Goal: Download file/media

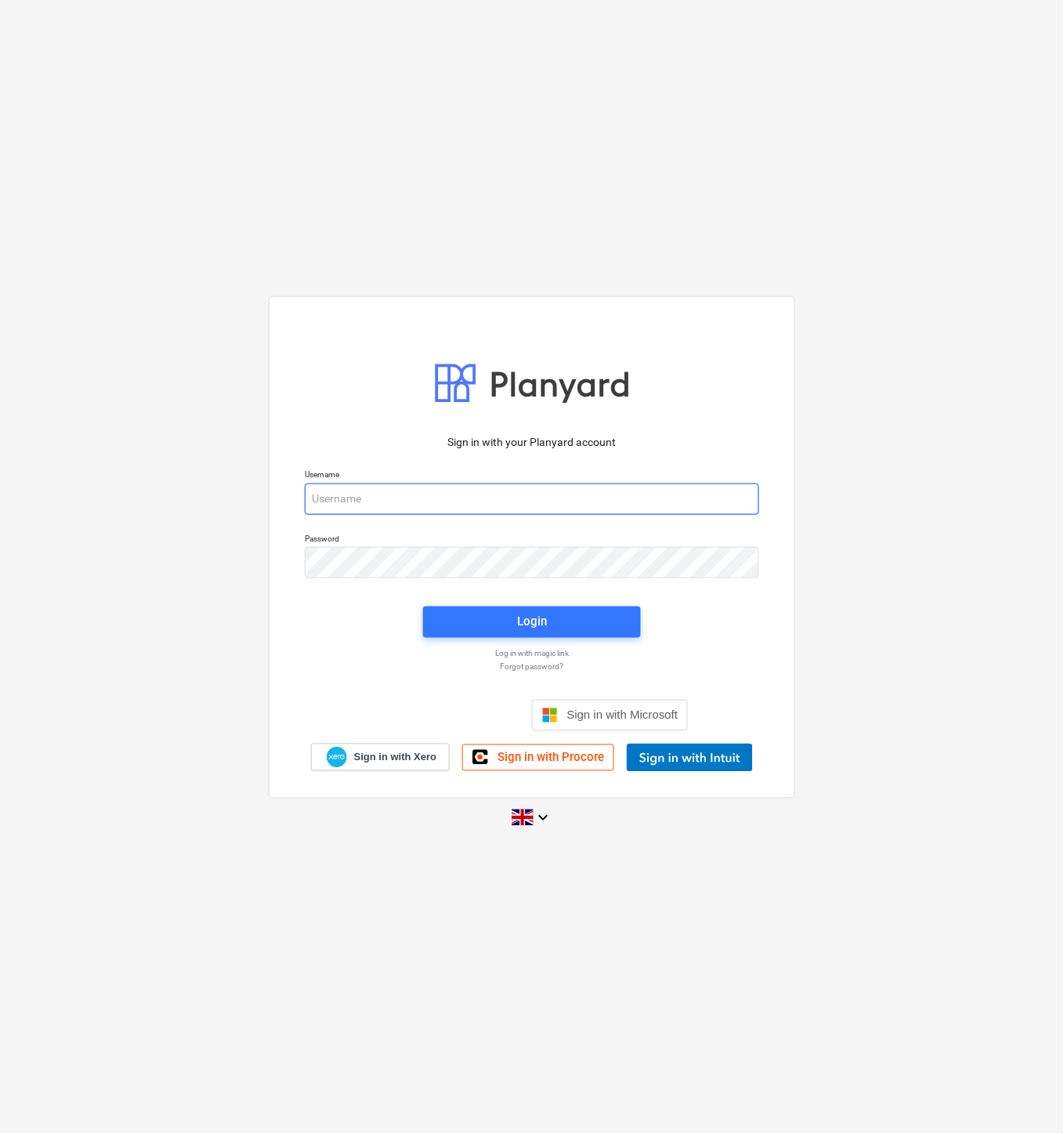
click at [373, 497] on input "email" at bounding box center [532, 498] width 454 height 31
click at [356, 493] on input "email" at bounding box center [532, 498] width 454 height 31
type input "[EMAIL_ADDRESS][DOMAIN_NAME]"
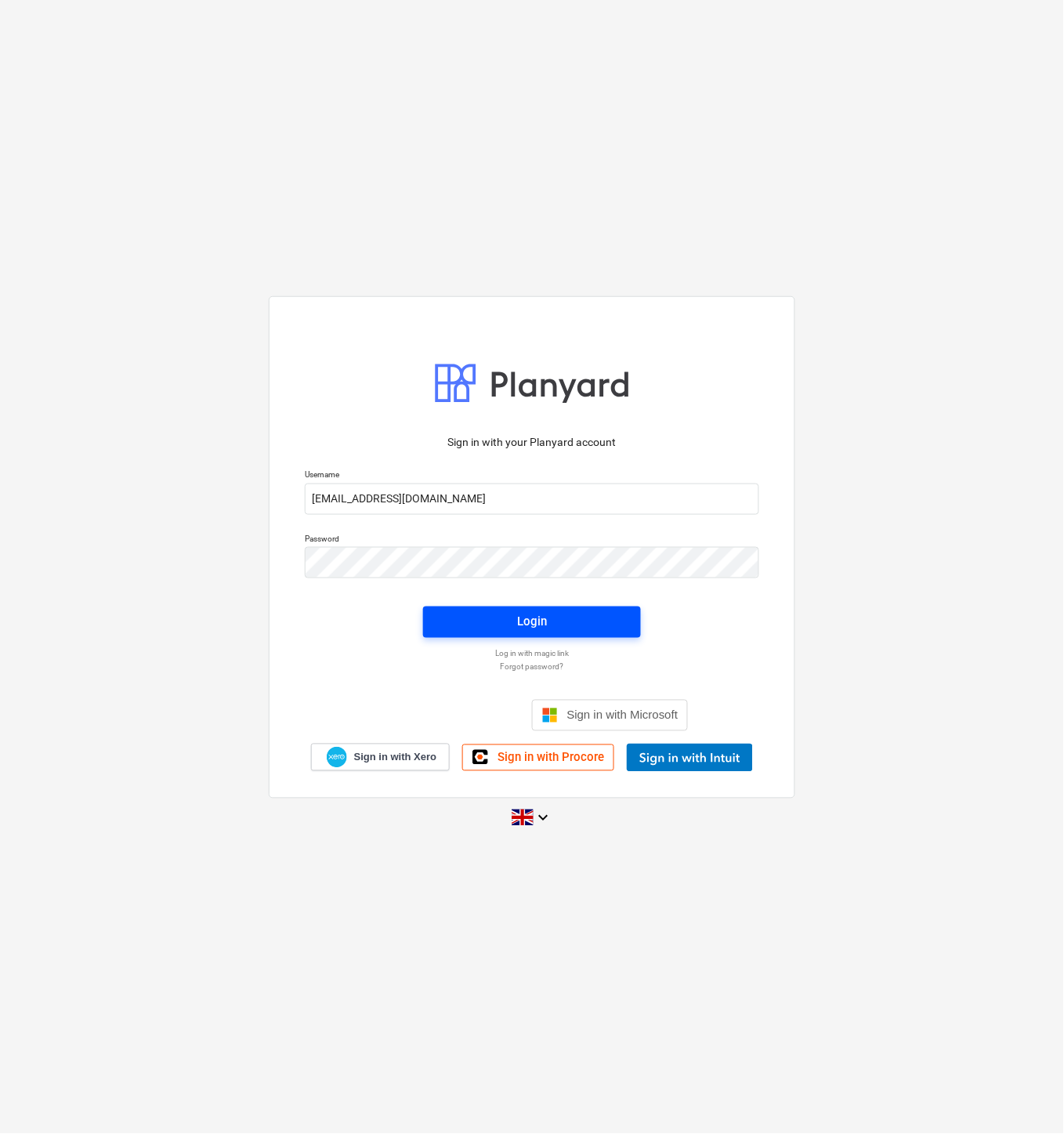
click at [483, 625] on span "Login" at bounding box center [532, 621] width 180 height 20
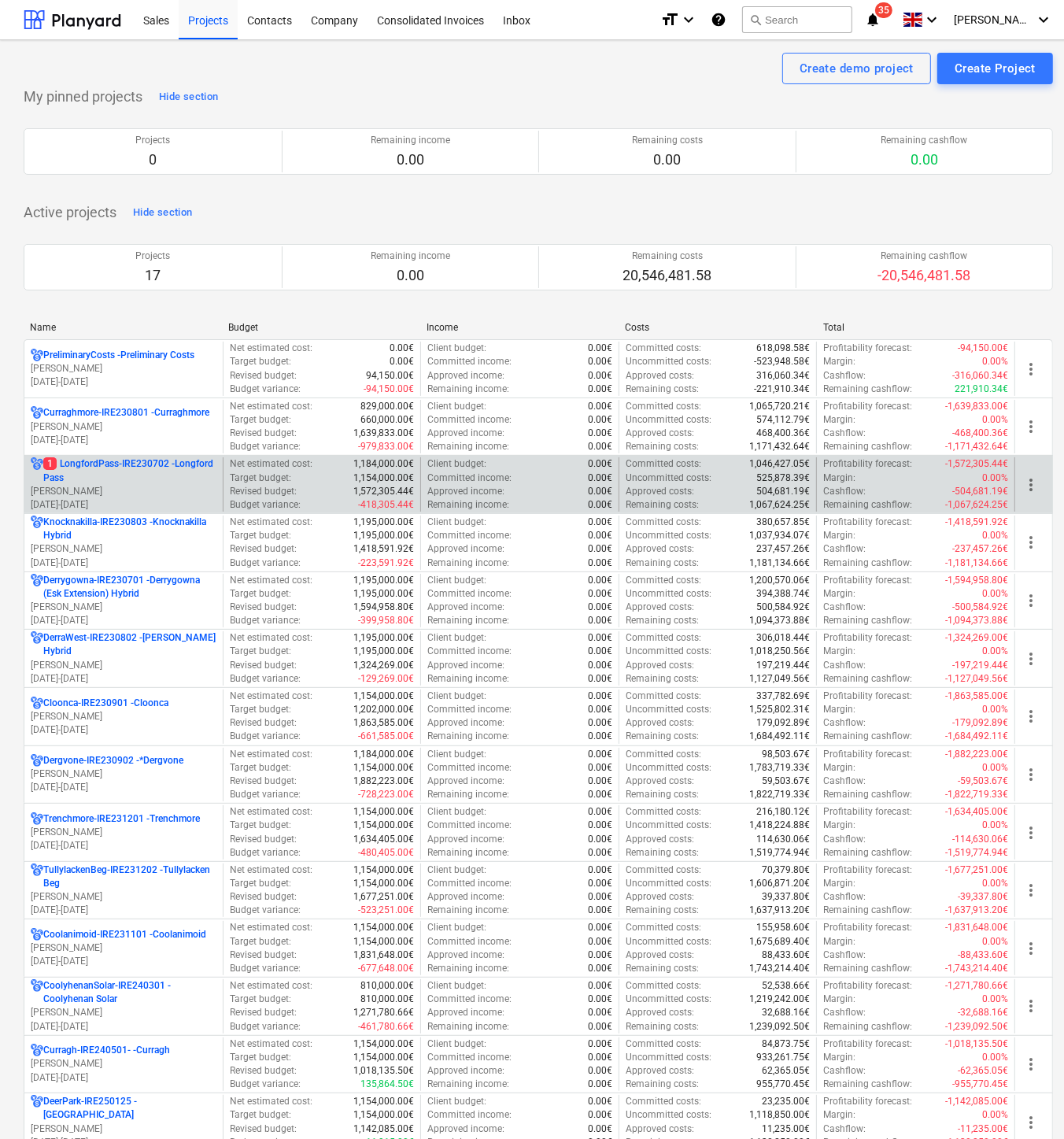
click at [144, 466] on p "1 LongfordPass-IRE230702 - [GEOGRAPHIC_DATA]" at bounding box center [129, 471] width 173 height 27
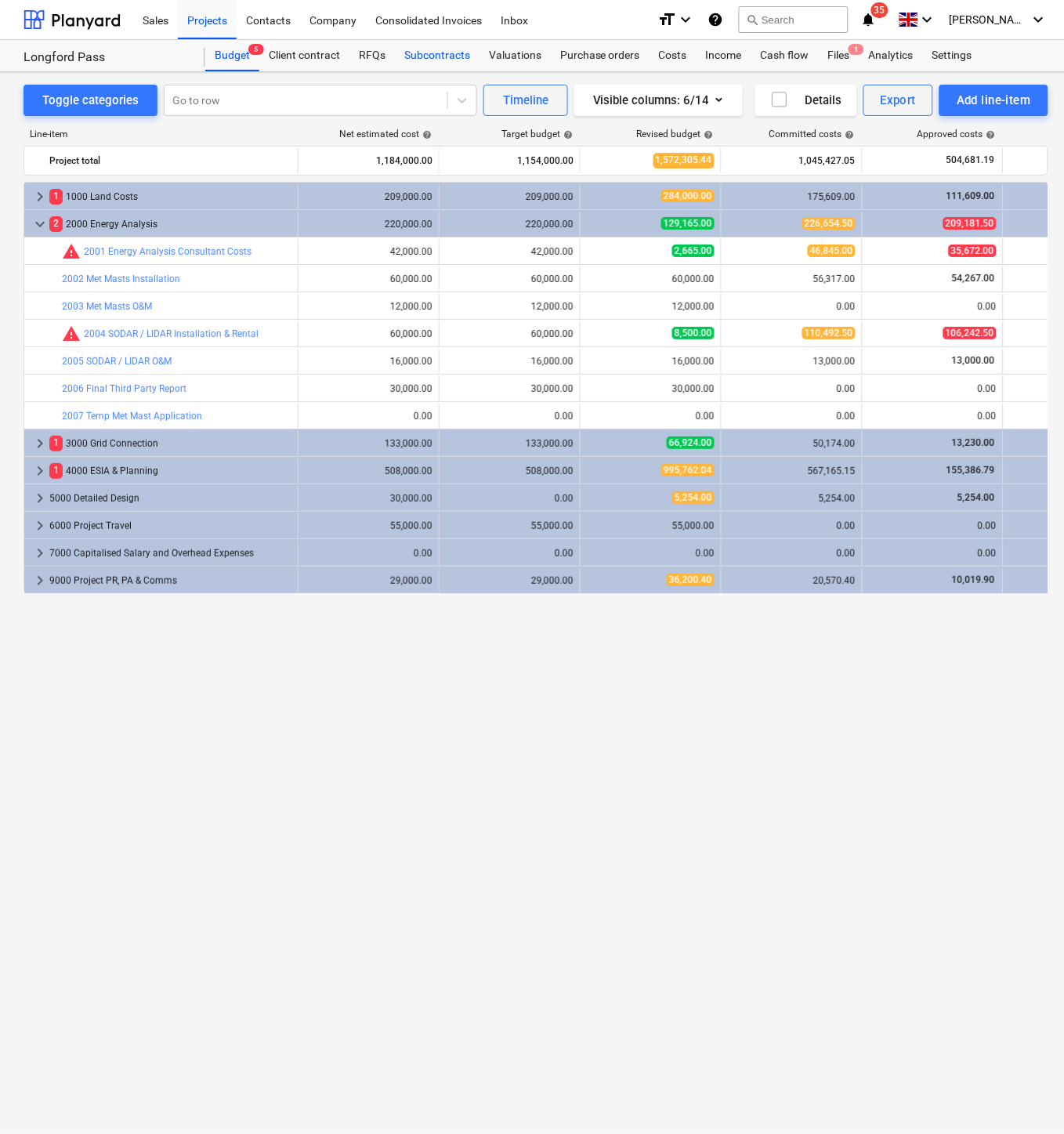
click at [441, 56] on div "Subcontracts" at bounding box center [437, 55] width 85 height 31
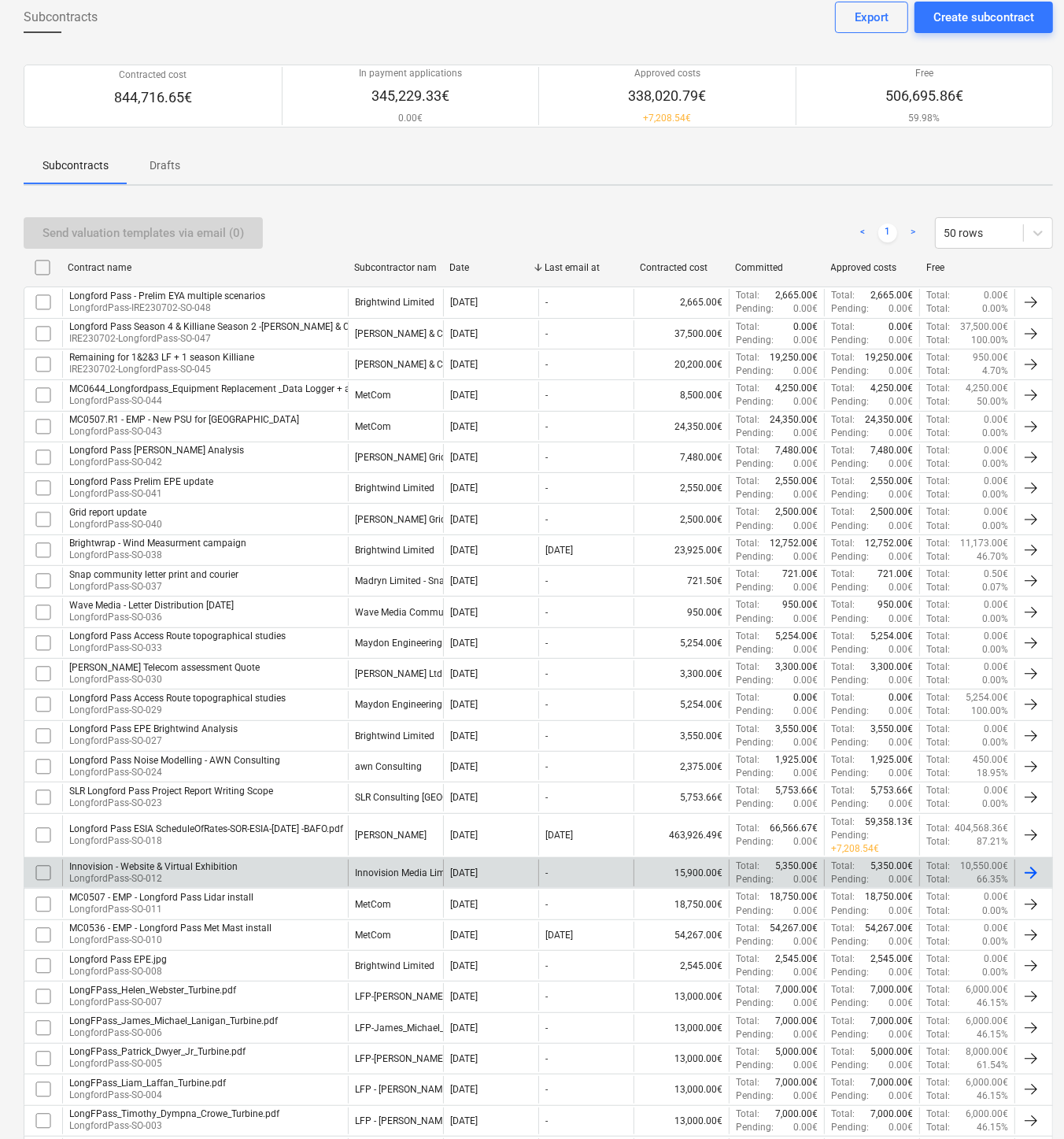
scroll to position [232, 0]
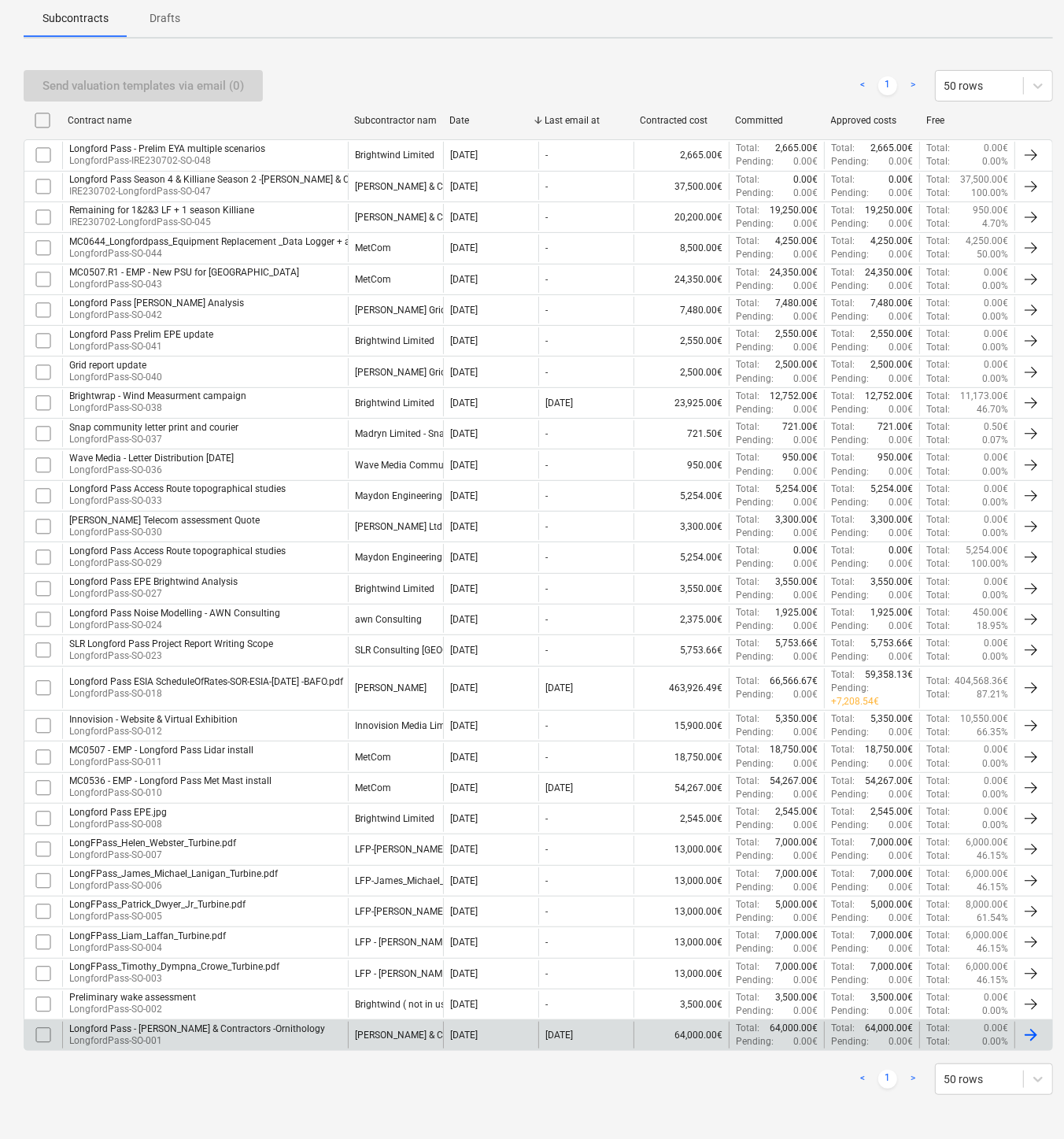
click at [261, 1038] on p "LongfordPass-SO-001" at bounding box center [196, 1041] width 255 height 13
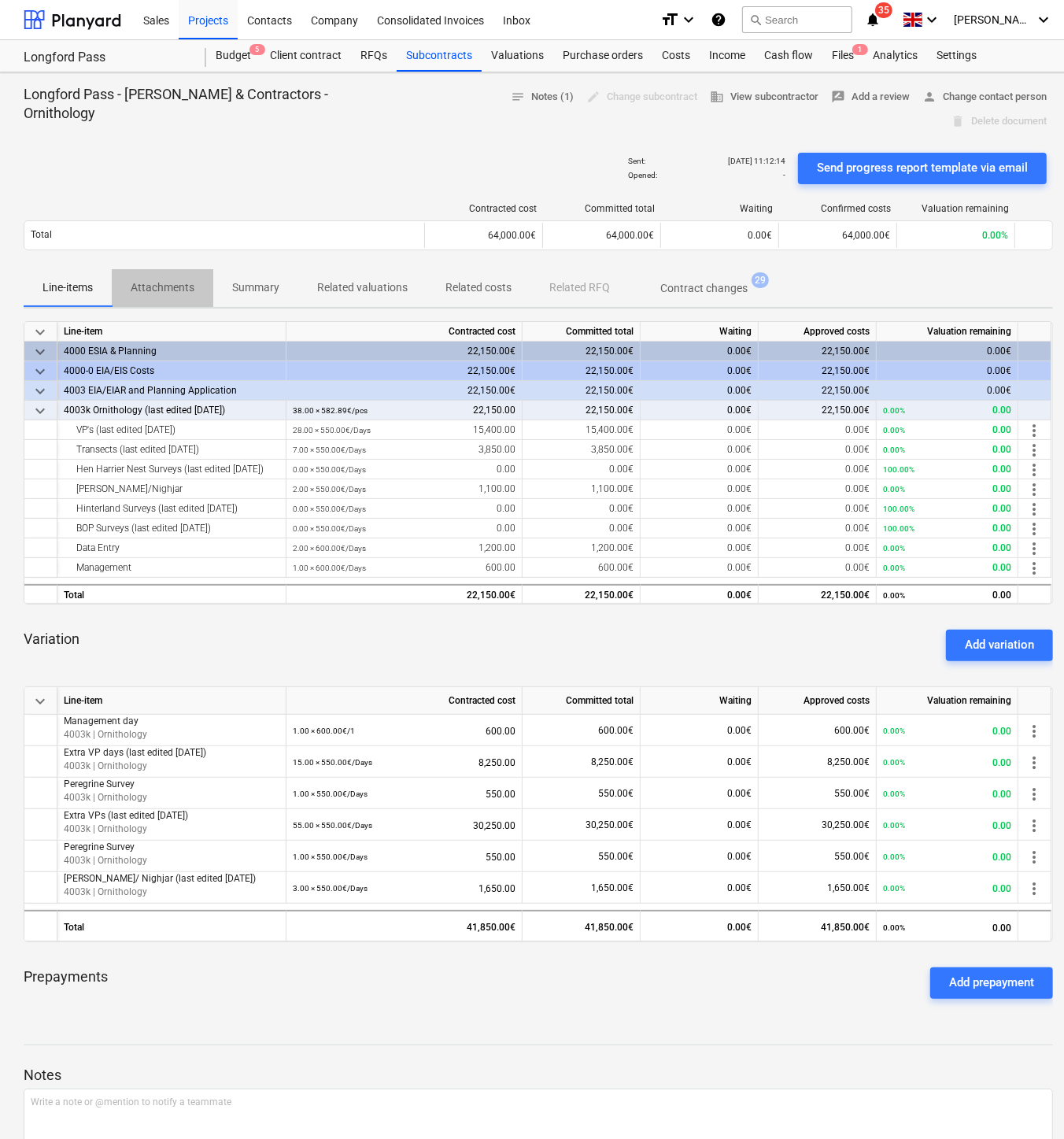
click at [155, 269] on button "Attachments" at bounding box center [163, 287] width 101 height 37
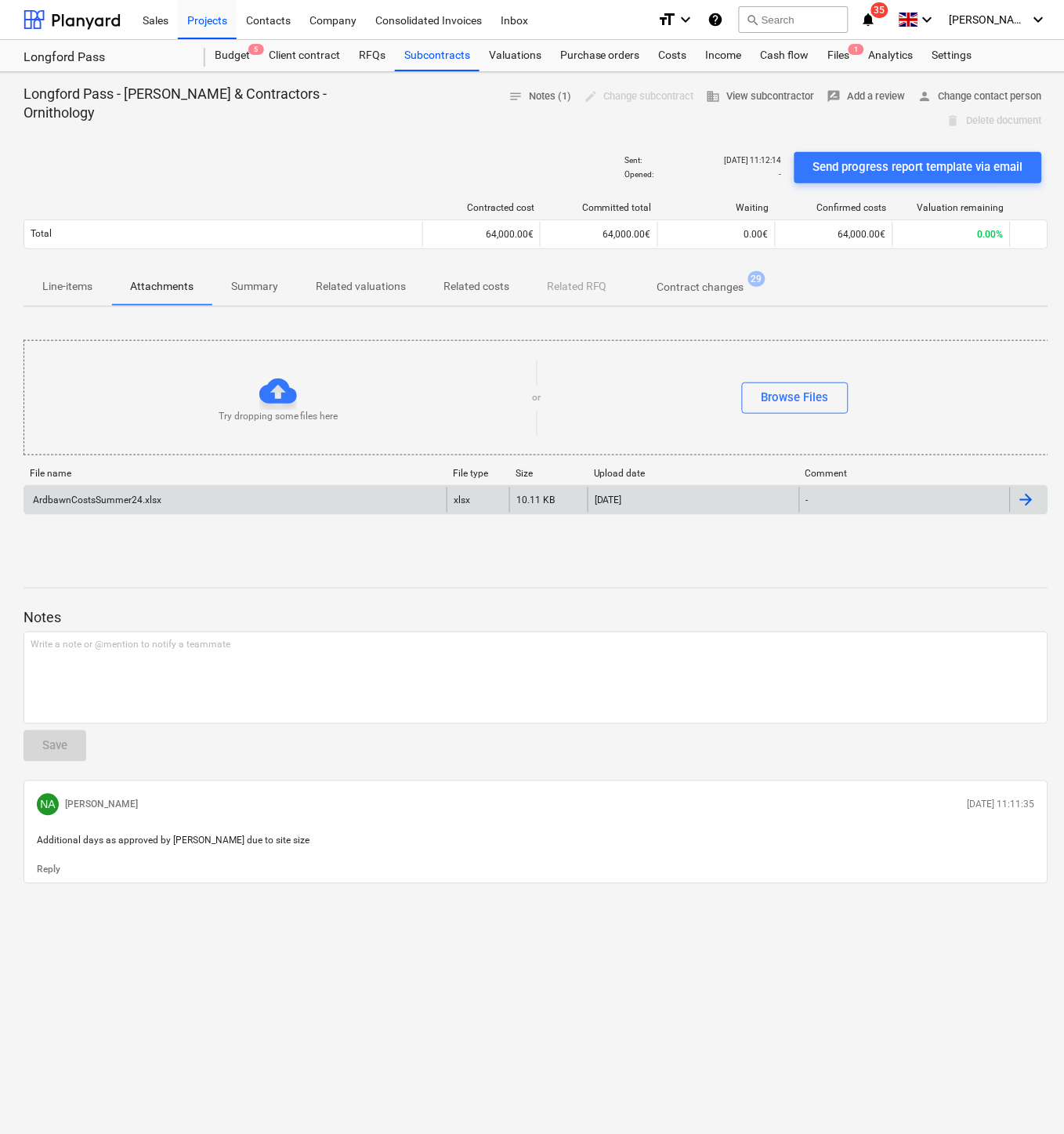
click at [231, 488] on div "ArdbawnCostsSummer24.xlsx" at bounding box center [234, 500] width 422 height 25
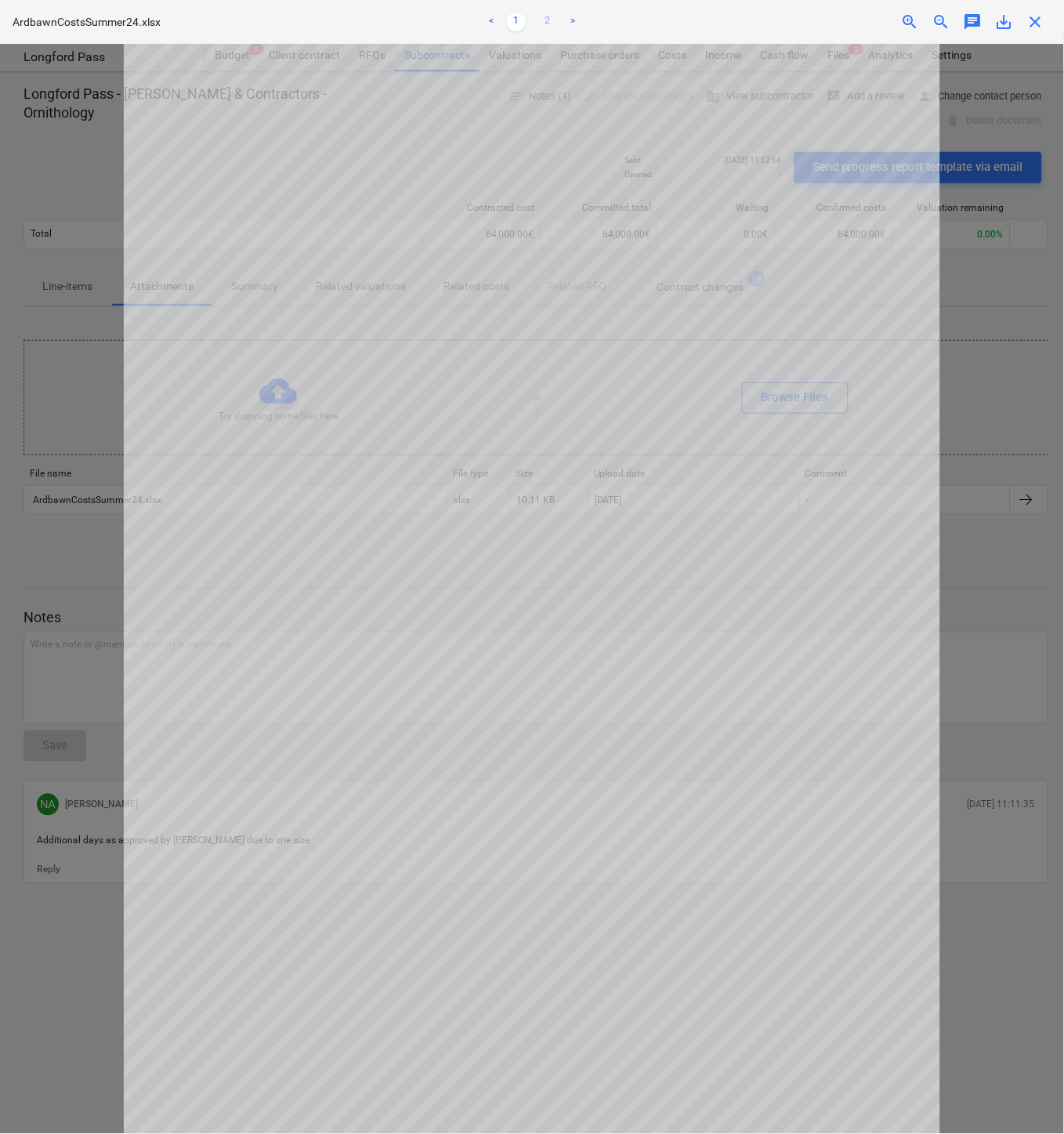
click at [545, 27] on link "2" at bounding box center [548, 22] width 19 height 19
click at [495, 20] on link "<" at bounding box center [492, 22] width 19 height 19
click at [58, 149] on div at bounding box center [532, 589] width 1064 height 1090
click at [992, 18] on span "close" at bounding box center [1035, 22] width 19 height 19
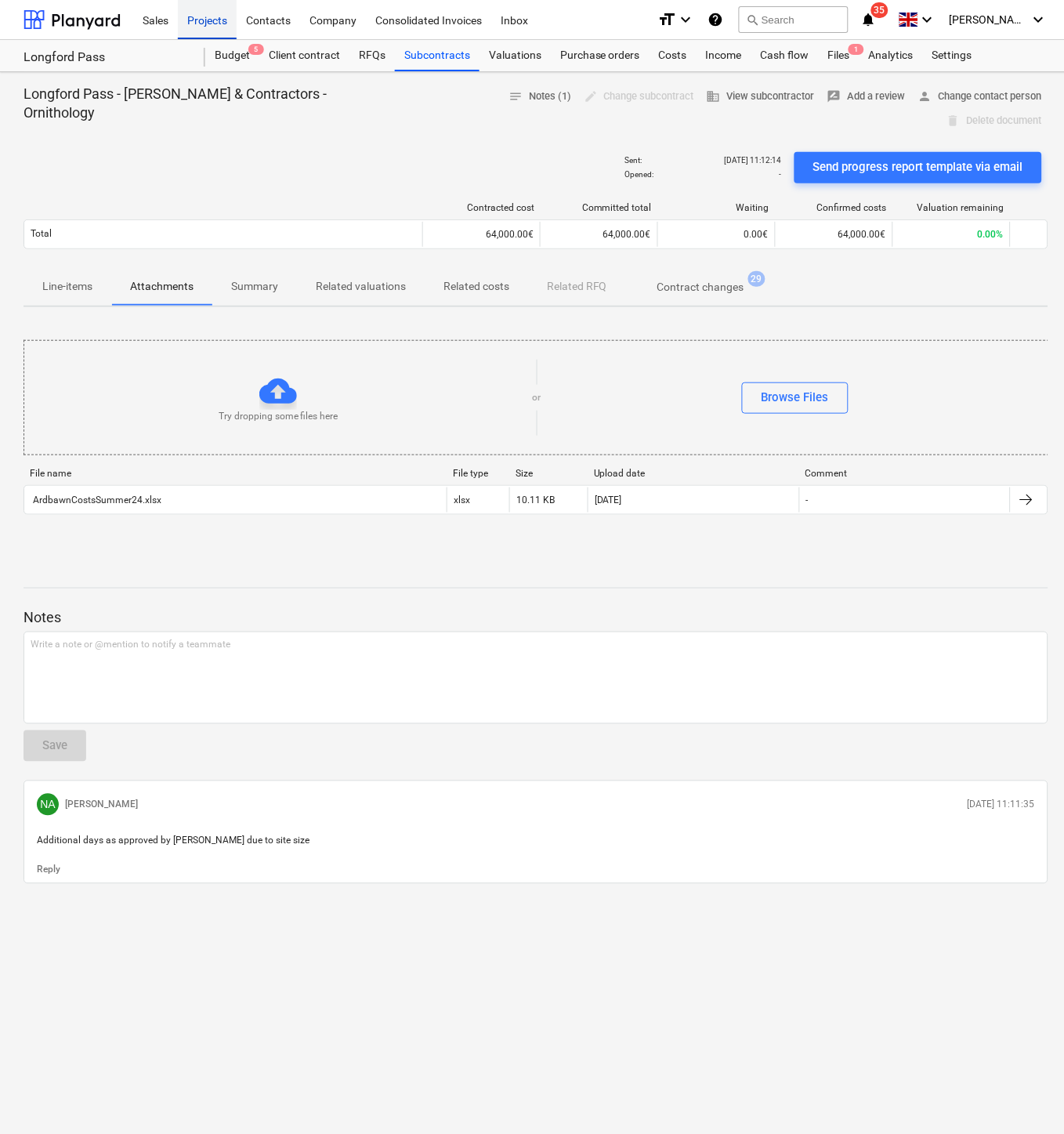
click at [219, 11] on div "Projects" at bounding box center [208, 19] width 59 height 40
